Goal: Task Accomplishment & Management: Manage account settings

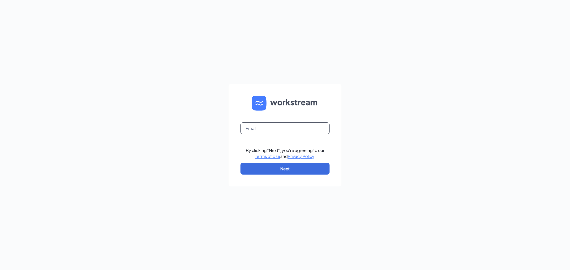
click at [255, 126] on input "text" at bounding box center [284, 129] width 89 height 12
type input "[EMAIL_ADDRESS][DOMAIN_NAME]"
click at [285, 168] on button "Next" at bounding box center [284, 169] width 89 height 12
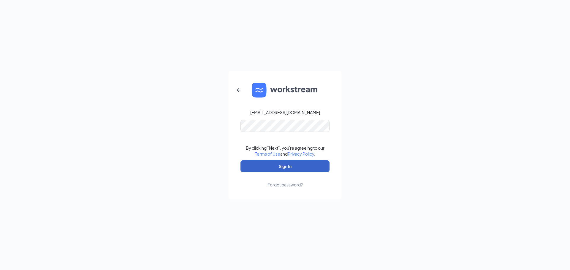
click at [294, 164] on button "Sign In" at bounding box center [284, 167] width 89 height 12
click at [289, 164] on button "Sign In" at bounding box center [284, 167] width 89 height 12
click at [240, 161] on button "Sign In" at bounding box center [284, 167] width 89 height 12
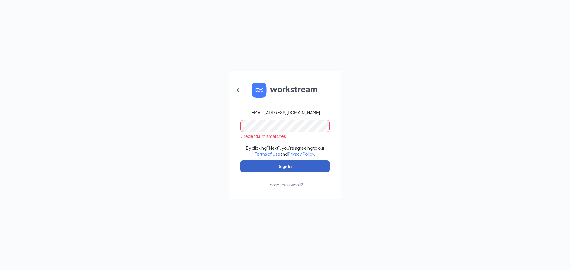
click at [256, 168] on button "Sign In" at bounding box center [284, 167] width 89 height 12
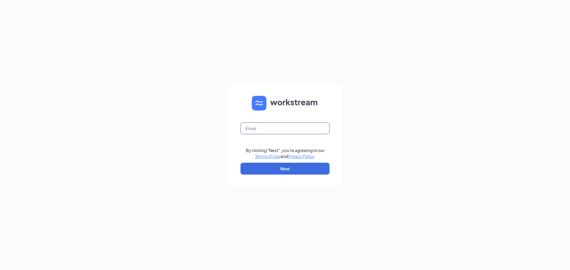
click at [262, 130] on input "text" at bounding box center [284, 129] width 89 height 12
type input "[EMAIL_ADDRESS][DOMAIN_NAME]"
click at [294, 169] on button "Next" at bounding box center [284, 169] width 89 height 12
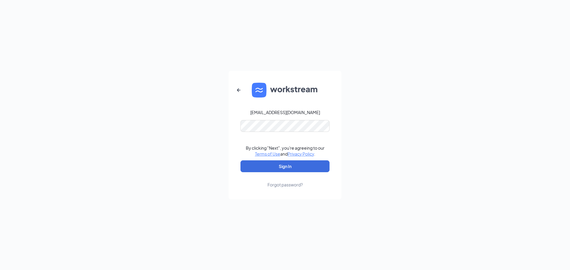
click at [292, 185] on div "Forgot password?" at bounding box center [285, 185] width 35 height 6
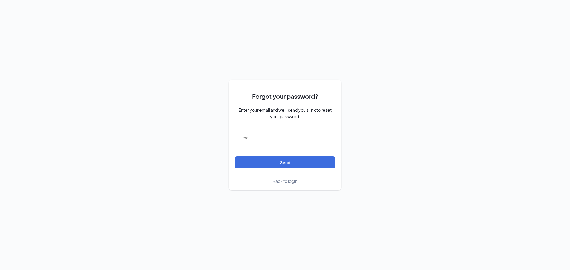
click at [276, 138] on input "text" at bounding box center [285, 138] width 101 height 12
type input "[EMAIL_ADDRESS][DOMAIN_NAME]"
click at [286, 163] on button "Send" at bounding box center [285, 163] width 101 height 12
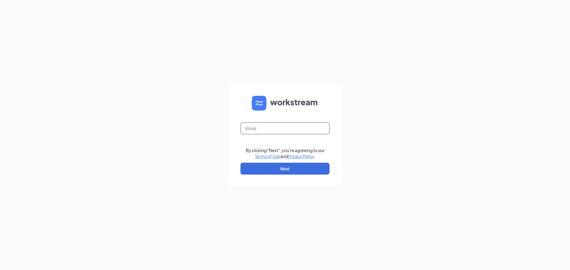
click at [279, 130] on input "text" at bounding box center [284, 129] width 89 height 12
click at [292, 132] on input "Buffalowildwings1401" at bounding box center [284, 129] width 89 height 12
type input "B"
type input "[EMAIL_ADDRESS][DOMAIN_NAME]"
click at [283, 170] on button "Next" at bounding box center [284, 169] width 89 height 12
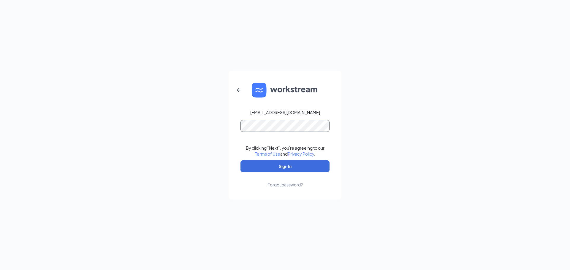
click at [240, 161] on button "Sign In" at bounding box center [284, 167] width 89 height 12
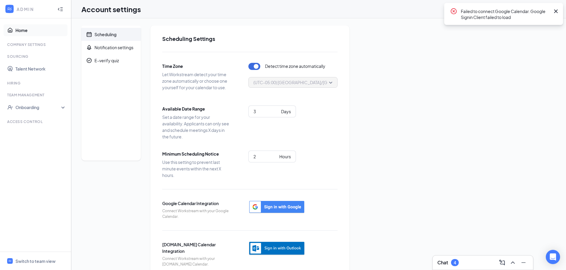
click at [22, 31] on link "Home" at bounding box center [40, 30] width 51 height 12
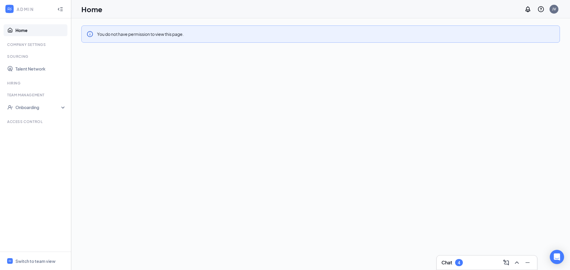
click at [16, 30] on link "Home" at bounding box center [40, 30] width 51 height 12
click at [10, 10] on icon "WorkstreamLogo" at bounding box center [10, 9] width 6 height 6
click at [59, 10] on icon "Collapse" at bounding box center [58, 9] width 1 height 3
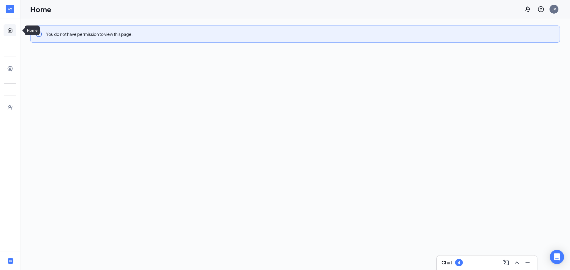
click at [15, 32] on link "Home" at bounding box center [18, 30] width 6 height 12
click at [15, 27] on link "Home" at bounding box center [18, 30] width 6 height 12
click at [65, 35] on div "You do not have permission to view this page." at bounding box center [89, 34] width 87 height 7
click at [12, 11] on icon "Expand" at bounding box center [10, 9] width 6 height 6
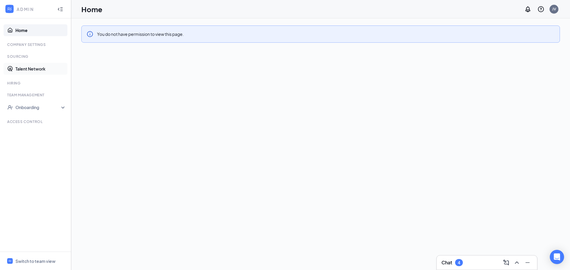
click at [26, 69] on link "Talent Network" at bounding box center [40, 69] width 51 height 12
click at [26, 68] on link "Talent Network" at bounding box center [40, 69] width 51 height 12
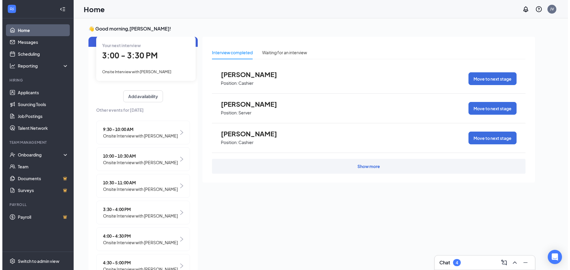
scroll to position [59, 0]
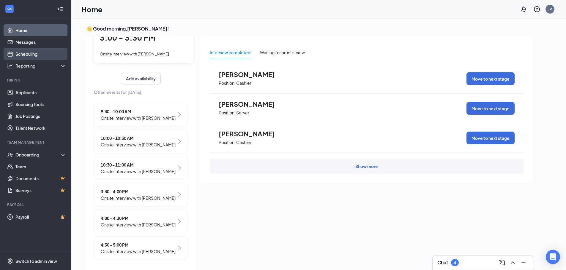
click at [36, 54] on link "Scheduling" at bounding box center [40, 54] width 51 height 12
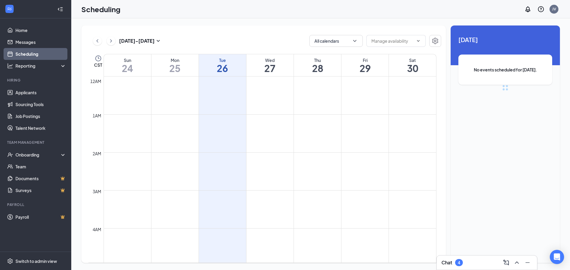
scroll to position [292, 0]
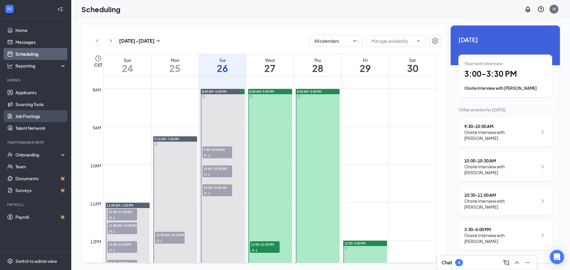
click at [36, 118] on link "Job Postings" at bounding box center [40, 116] width 51 height 12
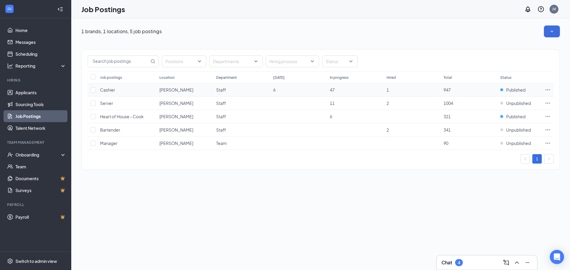
click at [547, 90] on icon "Ellipses" at bounding box center [548, 90] width 6 height 6
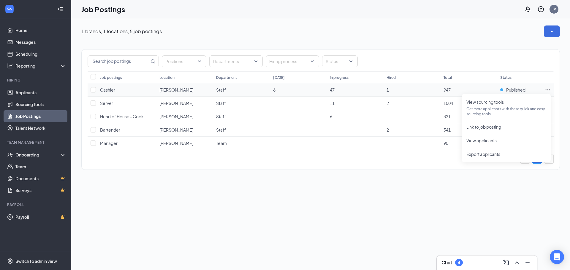
click at [547, 90] on icon "Ellipses" at bounding box center [548, 90] width 6 height 6
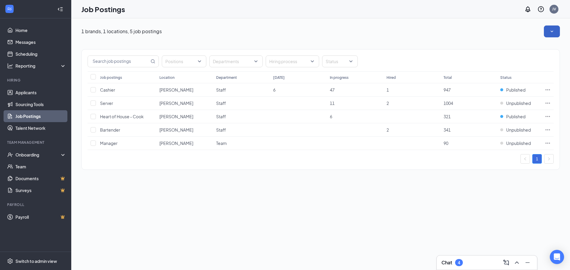
click at [553, 31] on icon "SmallChevronDown" at bounding box center [552, 32] width 6 height 6
click at [553, 31] on icon "SmallChevronUp" at bounding box center [552, 32] width 6 height 6
click at [95, 93] on td at bounding box center [93, 89] width 10 height 13
click at [94, 117] on input "checkbox" at bounding box center [93, 116] width 5 height 5
checkbox input "true"
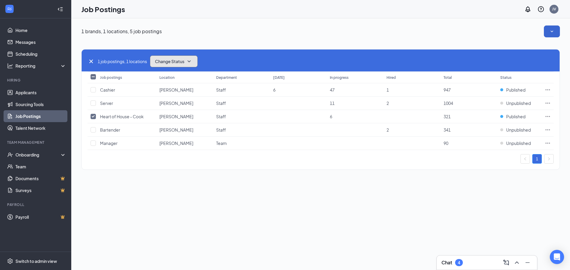
click at [192, 61] on icon "SmallChevronDown" at bounding box center [189, 61] width 7 height 7
click at [173, 91] on span "Unpublish" at bounding box center [165, 90] width 19 height 7
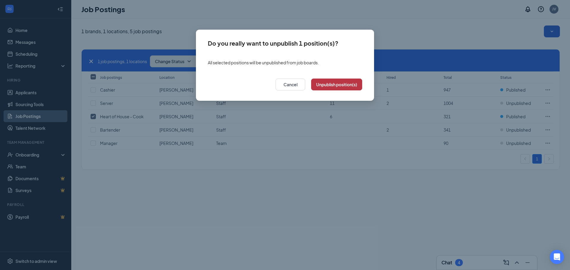
click at [334, 86] on button "Unpublish position(s)" at bounding box center [336, 85] width 51 height 12
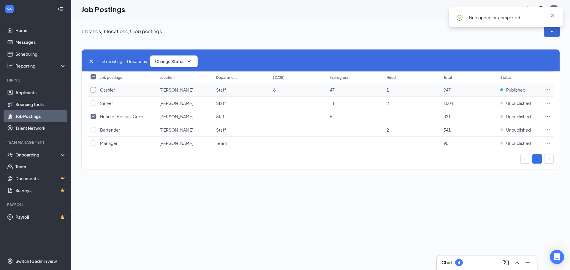
click at [94, 91] on input "checkbox" at bounding box center [93, 89] width 5 height 5
checkbox input "true"
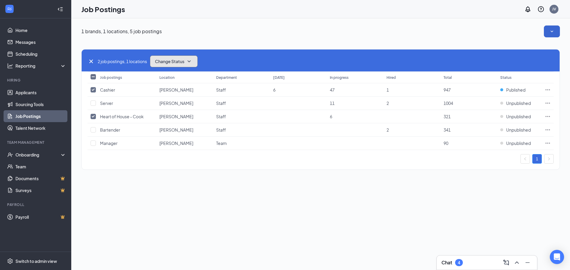
click at [175, 62] on span "Change Status" at bounding box center [169, 61] width 29 height 4
click at [170, 90] on span "Unpublish" at bounding box center [165, 90] width 19 height 7
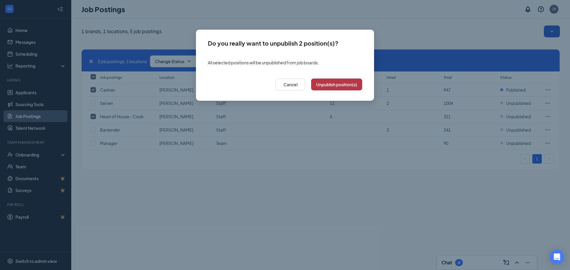
click at [325, 88] on button "Unpublish position(s)" at bounding box center [336, 85] width 51 height 12
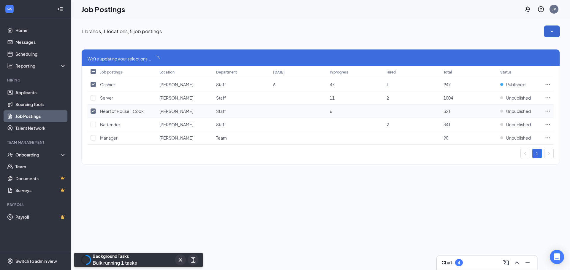
click at [95, 111] on input "checkbox" at bounding box center [93, 111] width 5 height 5
checkbox input "false"
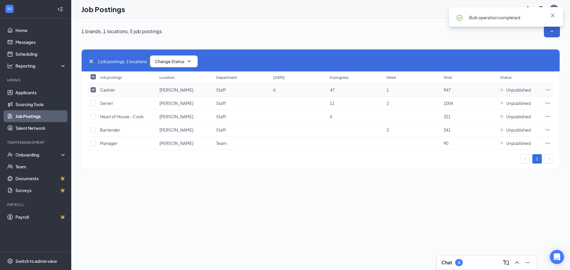
click at [96, 91] on input "checkbox" at bounding box center [93, 89] width 5 height 5
checkbox input "false"
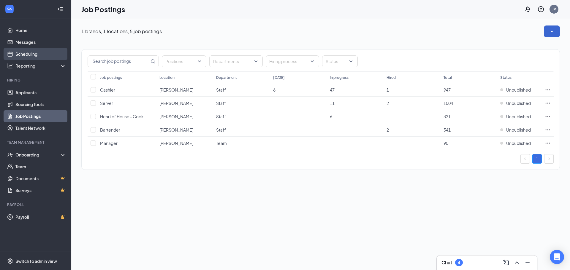
click at [32, 54] on link "Scheduling" at bounding box center [40, 54] width 51 height 12
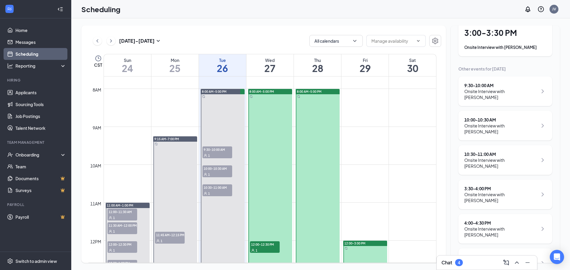
scroll to position [54, 0]
